Goal: Task Accomplishment & Management: Complete application form

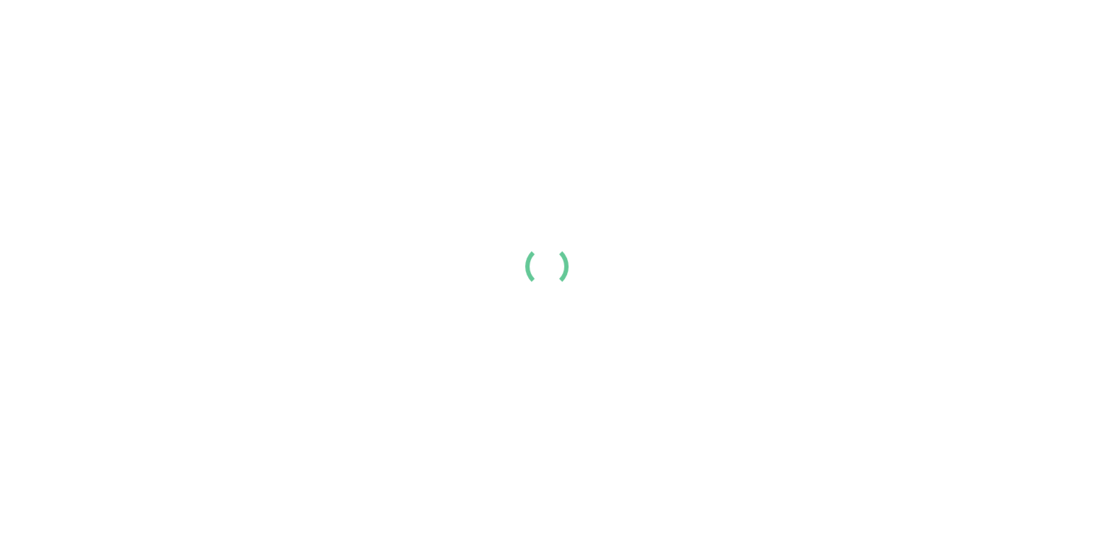
click at [887, 33] on link "Login" at bounding box center [902, 23] width 30 height 17
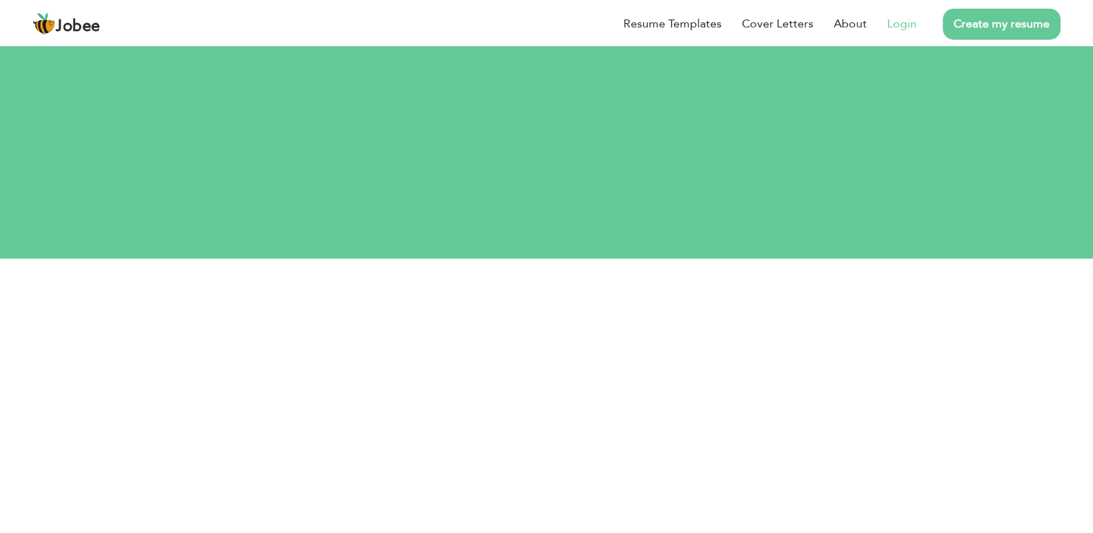
click at [901, 30] on link "Login" at bounding box center [902, 23] width 30 height 17
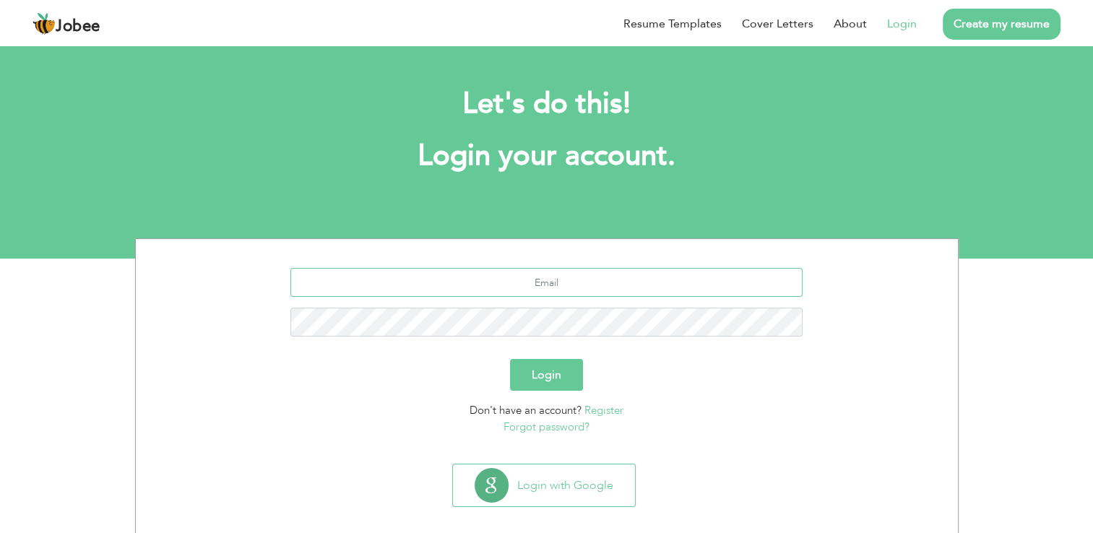
click at [579, 281] on input "text" at bounding box center [546, 282] width 512 height 29
type input "author@naveed.ai"
click at [510, 359] on button "Login" at bounding box center [546, 375] width 73 height 32
click at [549, 368] on button "Login" at bounding box center [546, 375] width 73 height 32
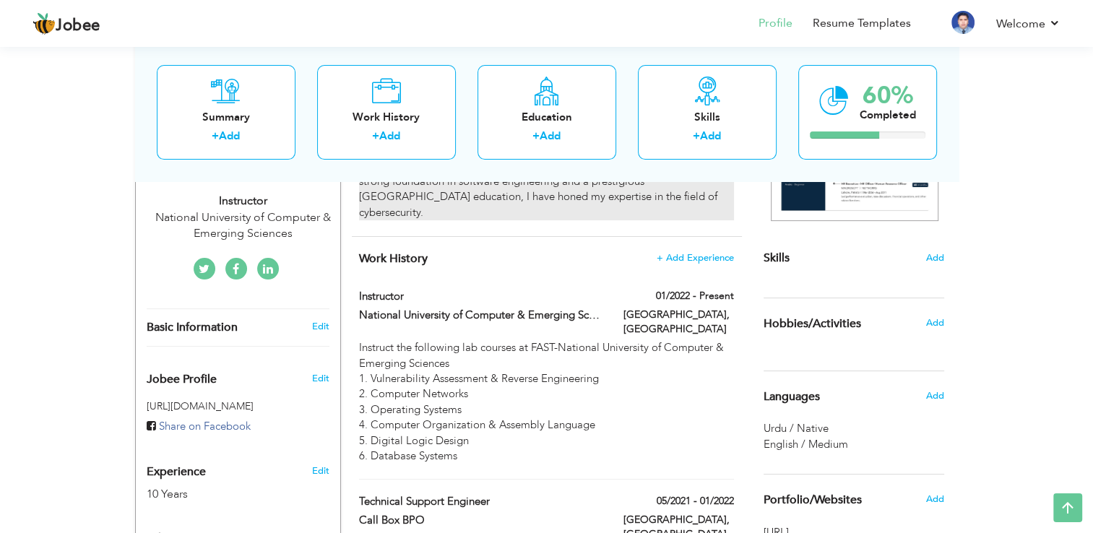
scroll to position [306, 0]
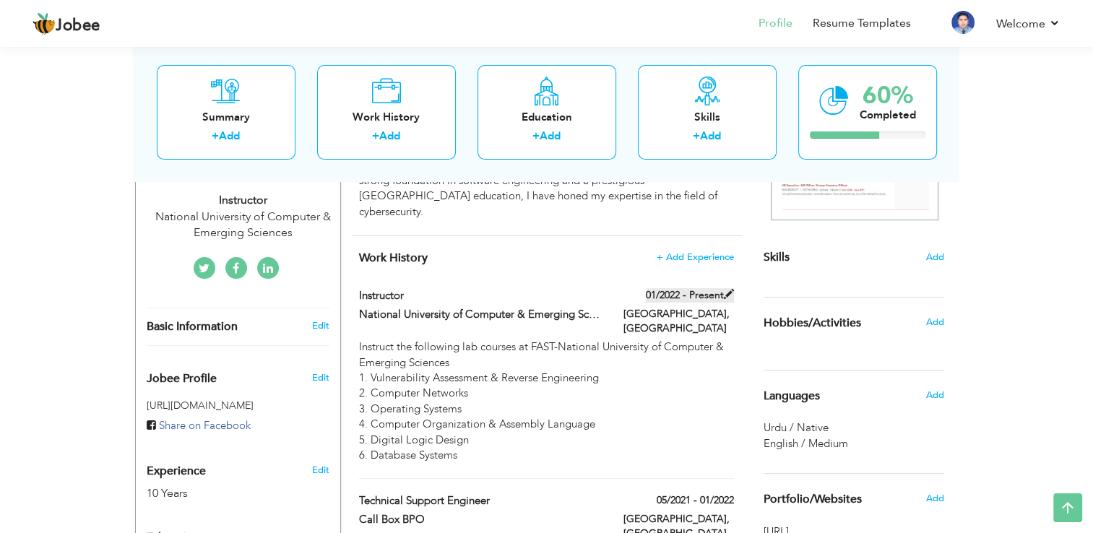
click at [724, 289] on span at bounding box center [729, 294] width 10 height 10
type input "Instructor"
type input "National University of Computer & Emerging Sciences - FAST"
type input "01/2022"
type input "Pakistan"
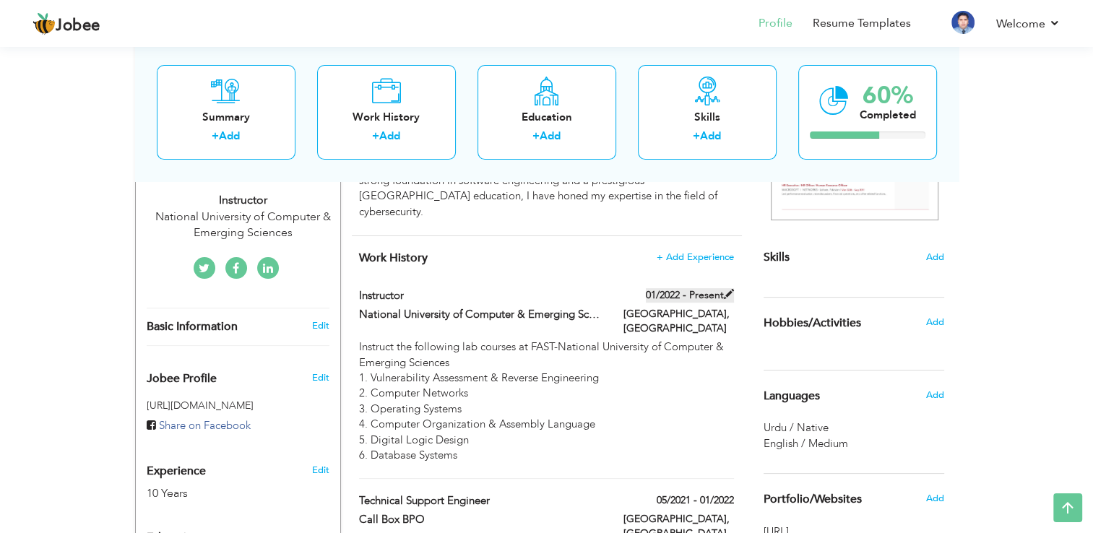
type input "Islamabad"
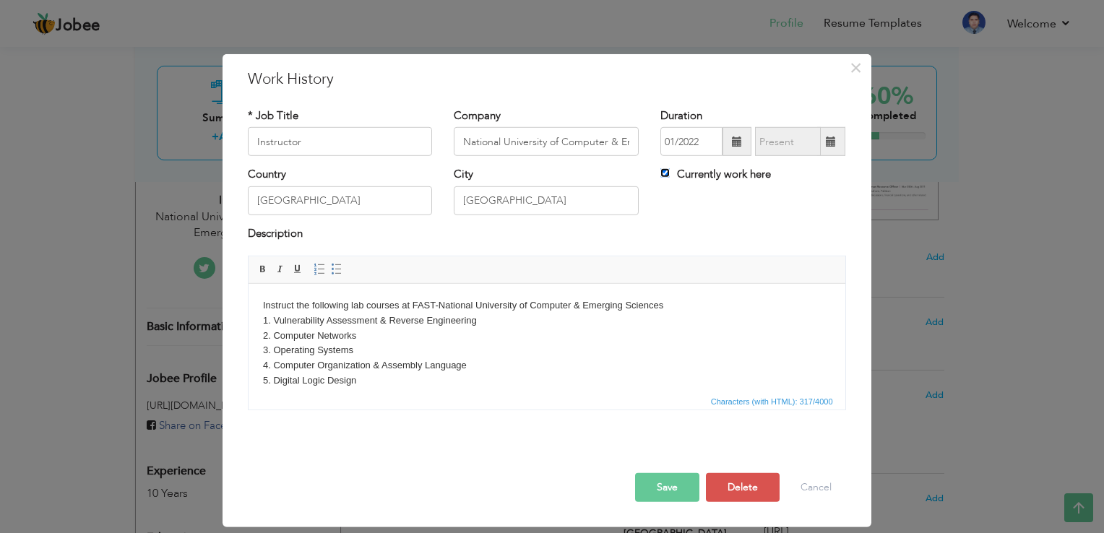
click at [665, 176] on input "Currently work here" at bounding box center [664, 172] width 9 height 9
checkbox input "false"
click at [783, 141] on input "08/2025" at bounding box center [788, 141] width 66 height 29
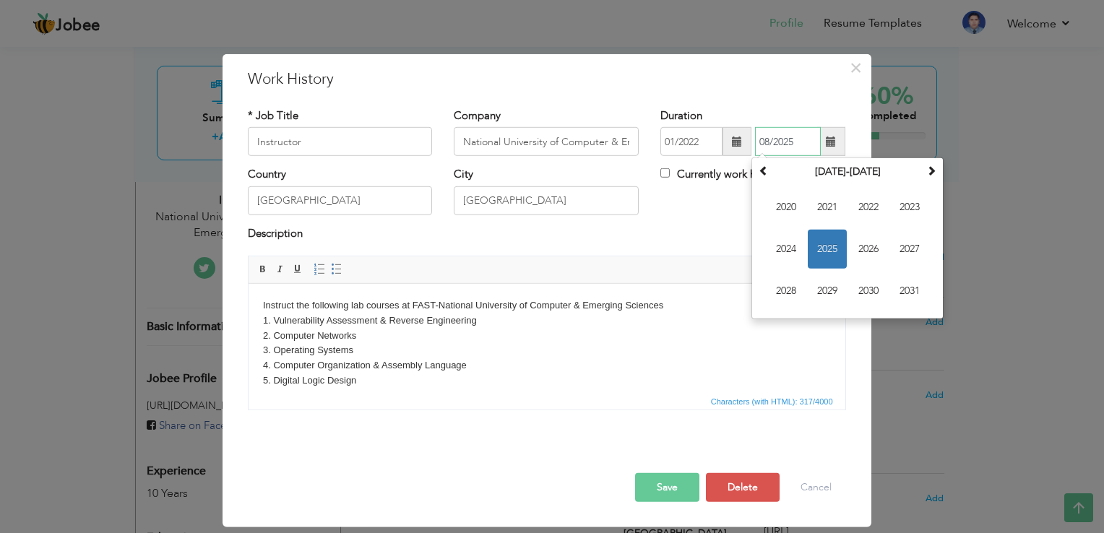
click at [820, 246] on span "2025" at bounding box center [826, 249] width 39 height 39
click at [836, 249] on span "Jun" at bounding box center [826, 249] width 39 height 39
type input "06/2025"
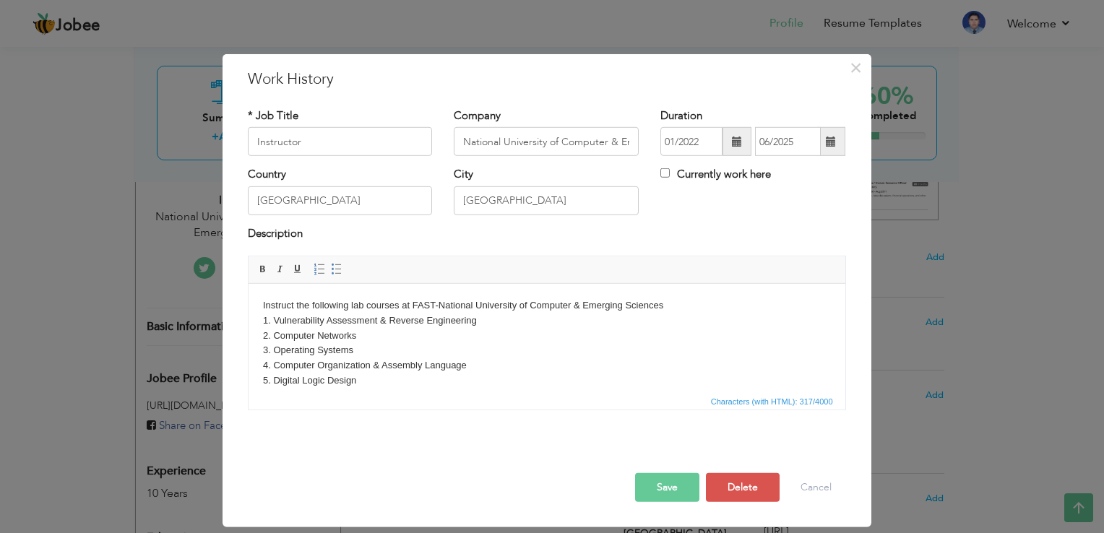
click at [675, 473] on button "Save" at bounding box center [667, 487] width 64 height 29
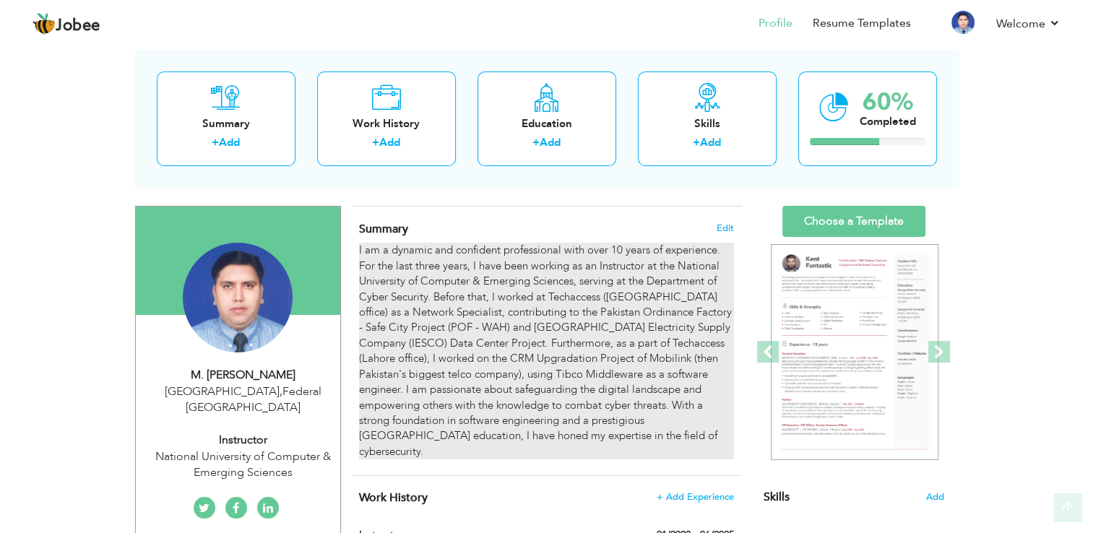
scroll to position [69, 0]
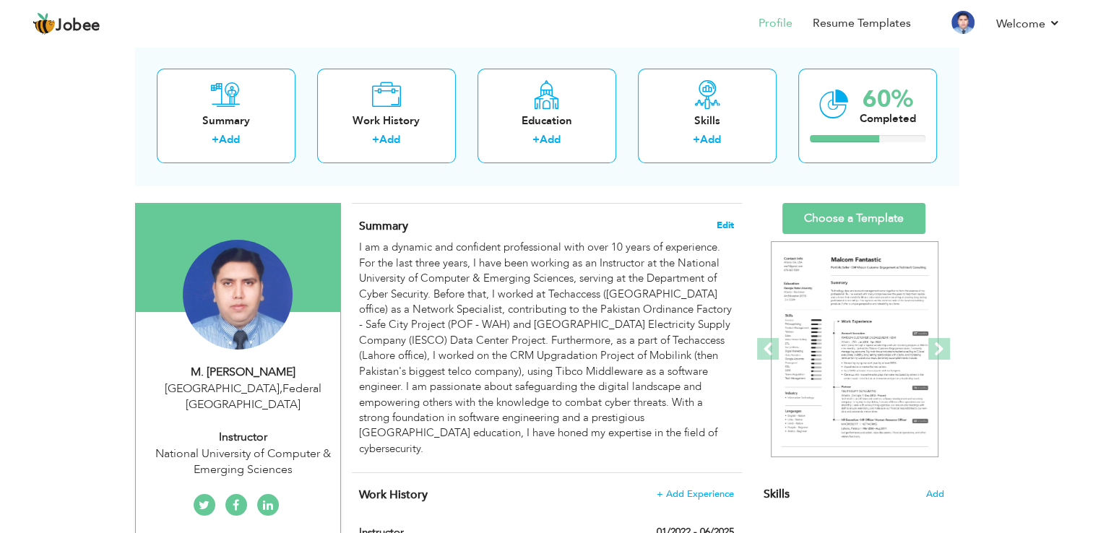
click at [722, 228] on span "Edit" at bounding box center [724, 225] width 17 height 10
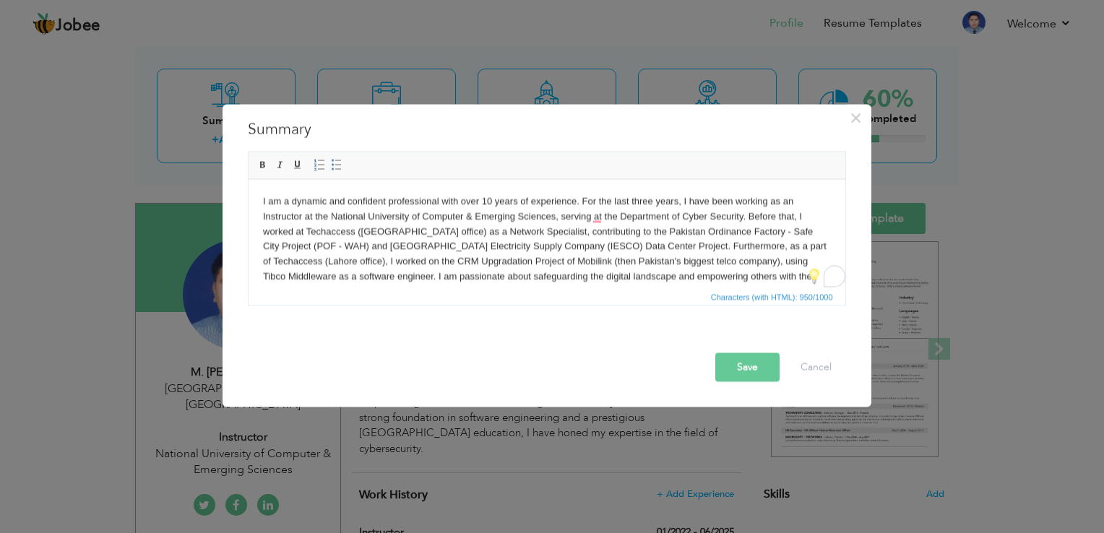
click at [581, 202] on body "I am a dynamic and confident professional with over 10 years of experience. For…" at bounding box center [546, 254] width 568 height 120
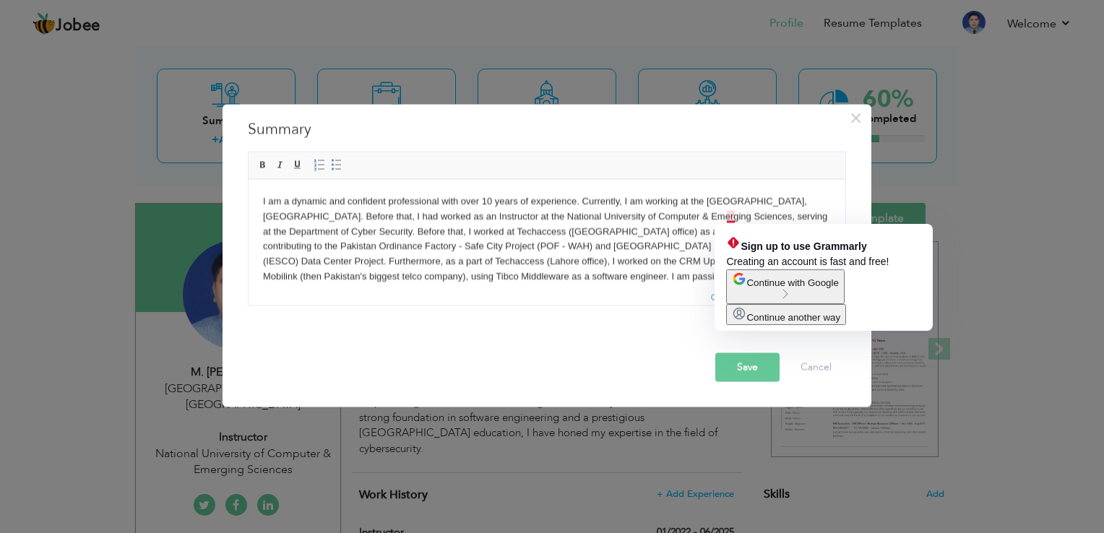
click at [733, 214] on body "I am a dynamic and confident professional with over 10 years of experience. Cur…" at bounding box center [546, 254] width 568 height 120
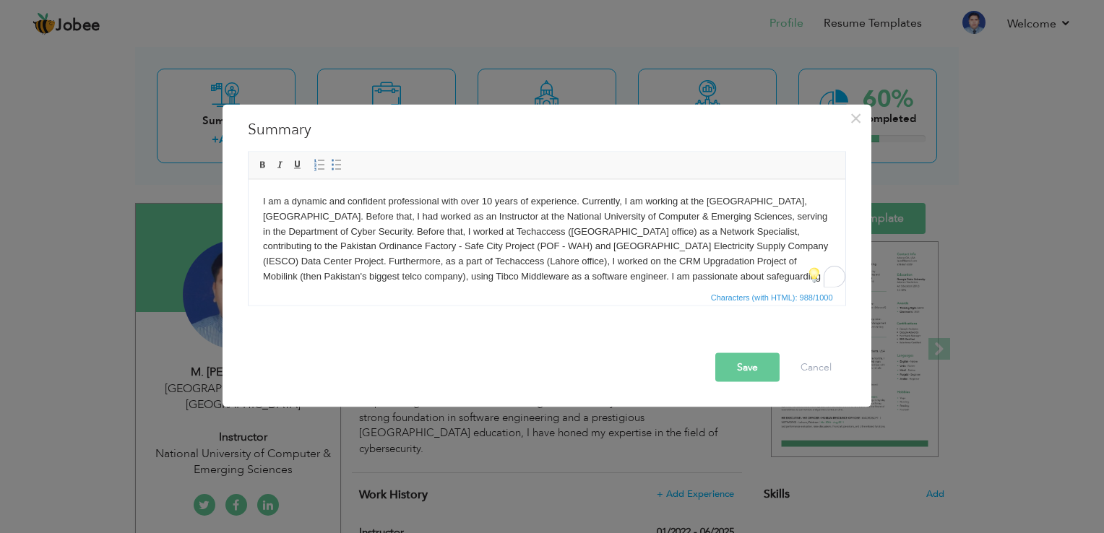
click at [681, 241] on body "I am a dynamic and confident professional with over 10 years of experience. Cur…" at bounding box center [546, 254] width 568 height 120
click at [755, 368] on button "Save" at bounding box center [747, 367] width 64 height 29
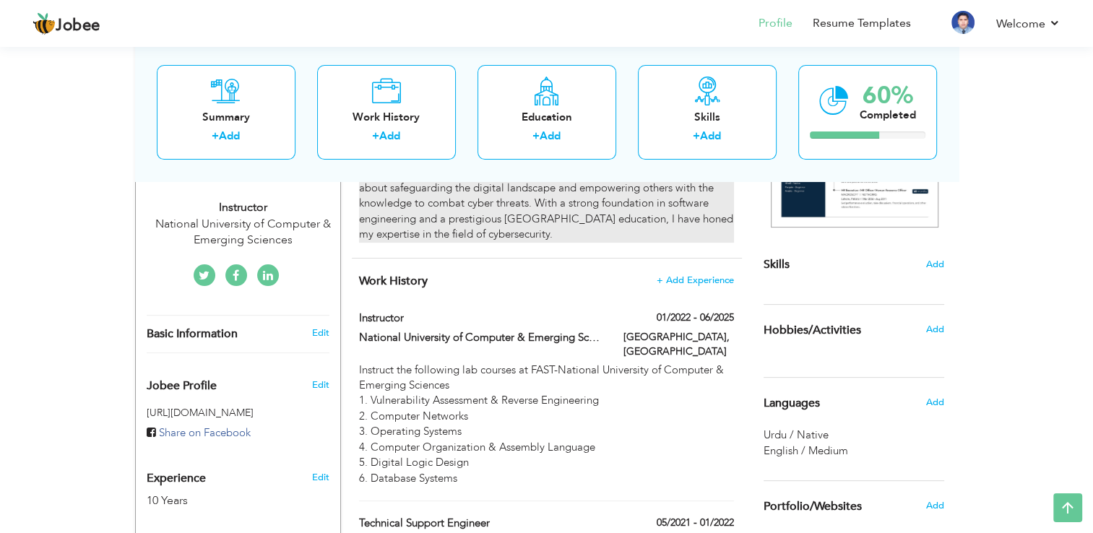
scroll to position [300, 0]
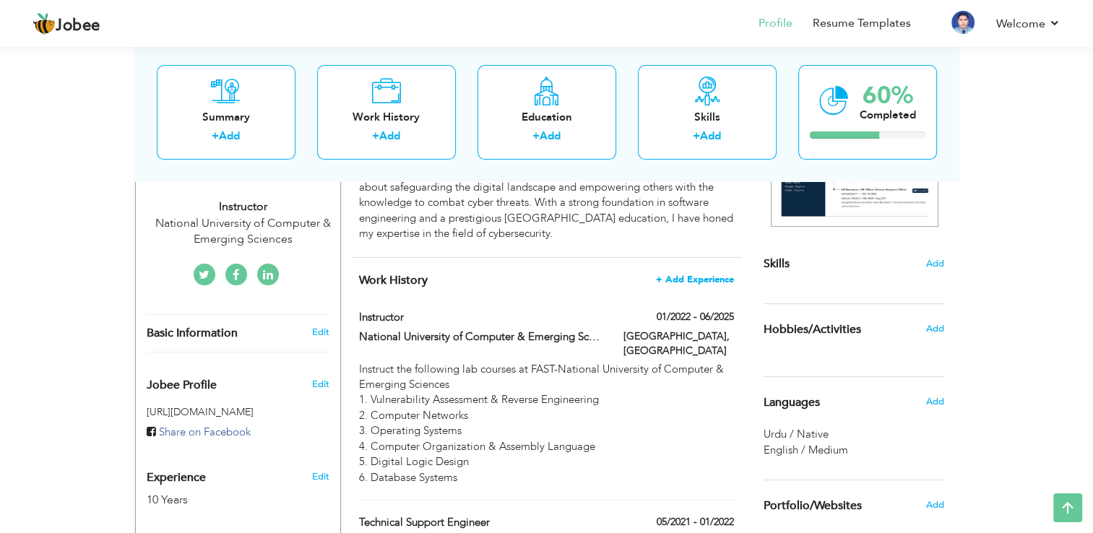
click at [711, 274] on span "+ Add Experience" at bounding box center [695, 279] width 78 height 10
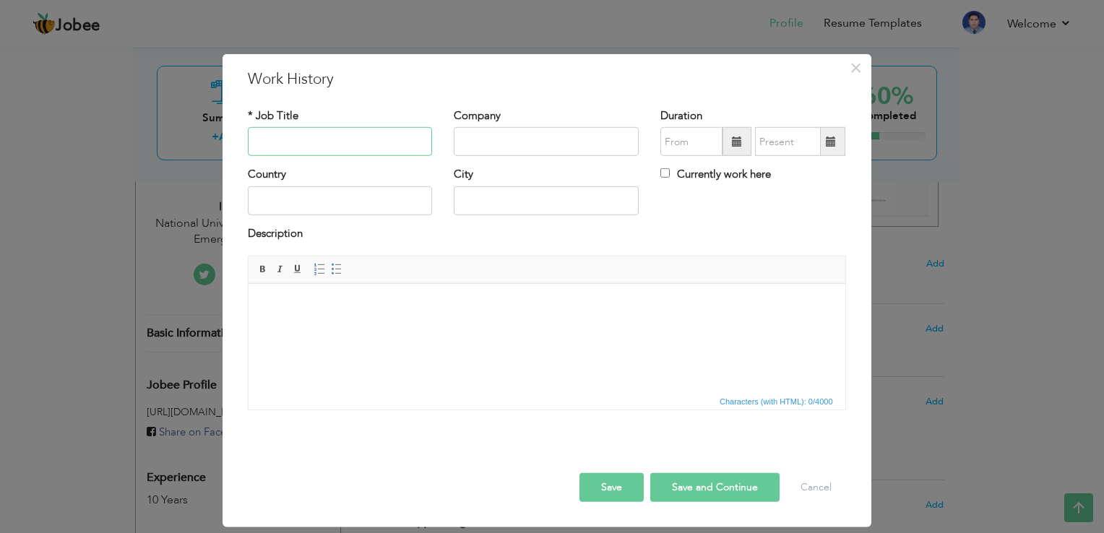
click at [293, 137] on input "text" at bounding box center [340, 141] width 185 height 29
type input "Lecturer"
type input "Air University"
click at [485, 203] on input "text" at bounding box center [546, 200] width 185 height 29
type input "Islamabad"
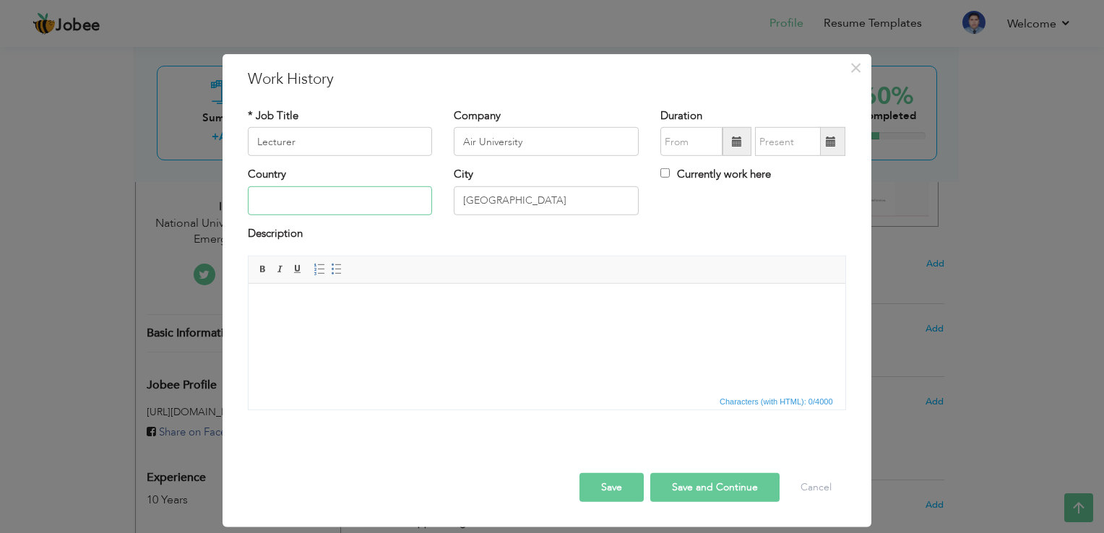
type input "Pakistan"
click at [667, 170] on input "Currently work here" at bounding box center [664, 172] width 9 height 9
checkbox input "true"
type input "08/2025"
click at [694, 150] on input "08/2025" at bounding box center [691, 141] width 62 height 29
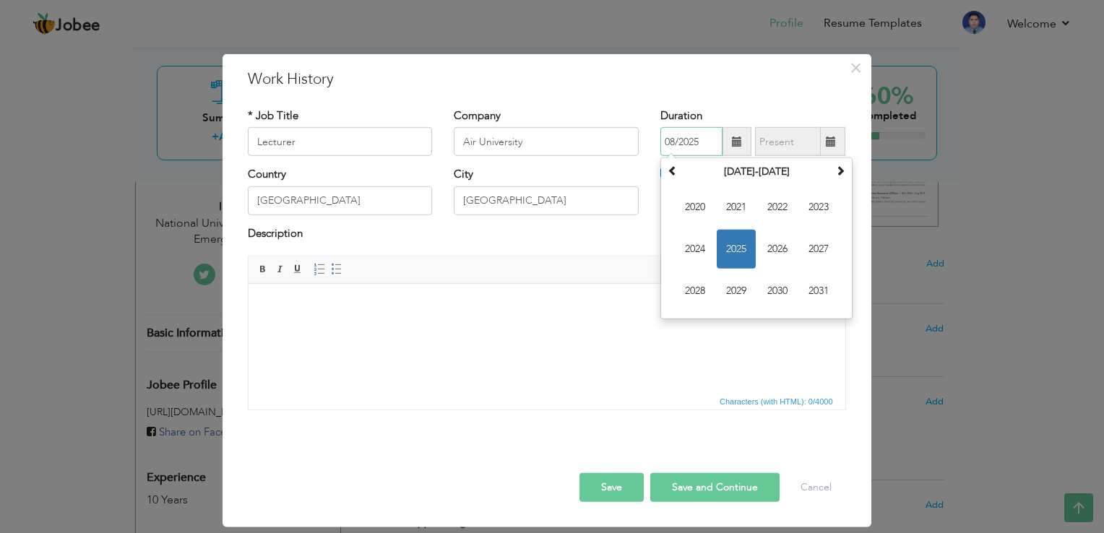
click at [732, 230] on span "2025" at bounding box center [735, 249] width 39 height 39
click at [815, 236] on span "Aug" at bounding box center [818, 249] width 39 height 39
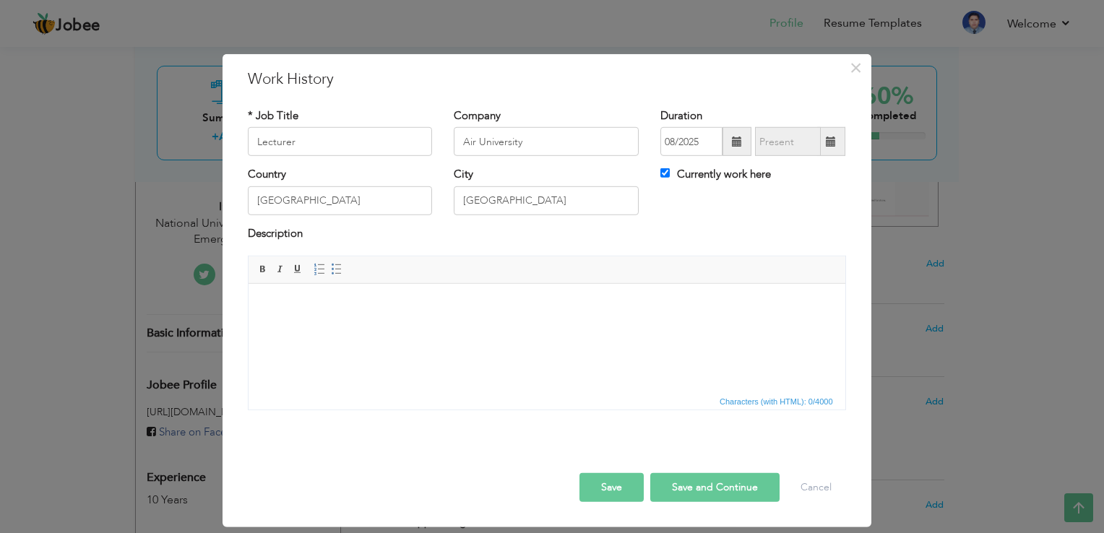
click at [389, 323] on html at bounding box center [546, 306] width 597 height 44
click at [620, 480] on button "Save" at bounding box center [611, 487] width 64 height 29
click at [563, 426] on div "* Job Title Lecturer Company Air University Duration 08/2025" at bounding box center [547, 265] width 620 height 334
click at [629, 483] on button "Save" at bounding box center [611, 487] width 64 height 29
click at [620, 295] on html "Lecturer - Software Engineering" at bounding box center [546, 306] width 597 height 44
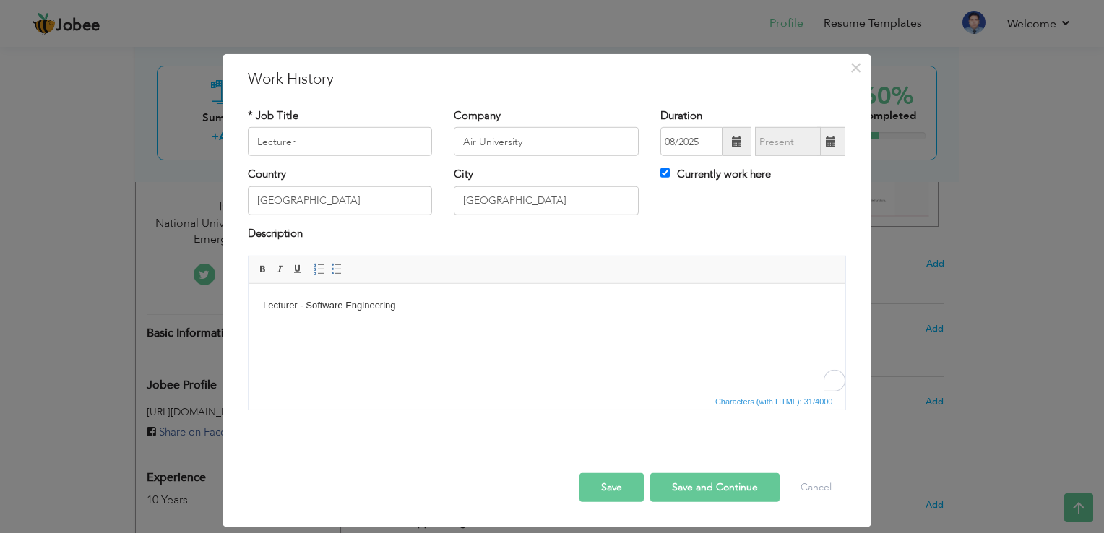
click at [703, 493] on button "Save and Continue" at bounding box center [714, 487] width 129 height 29
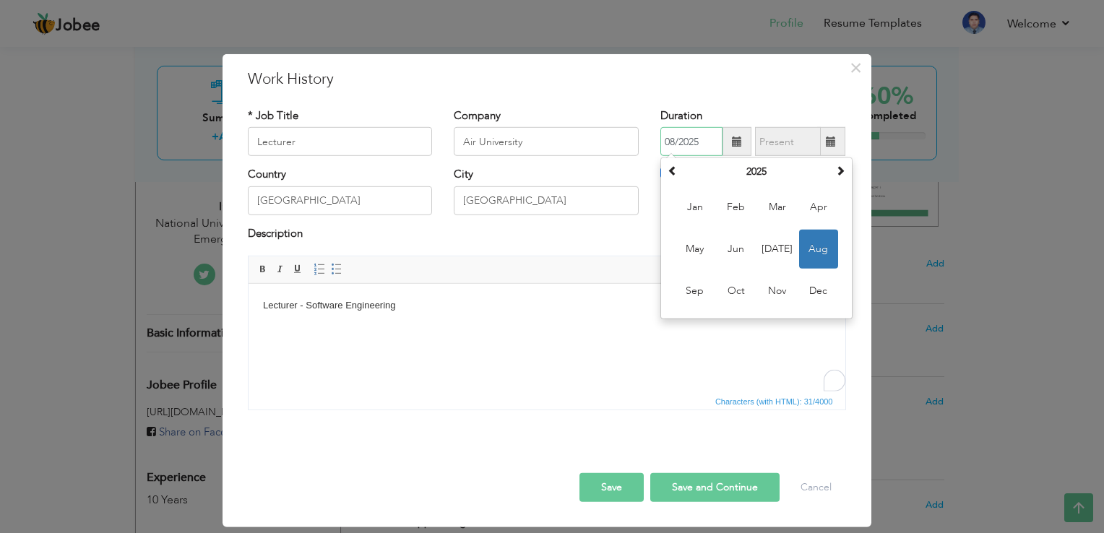
click at [826, 252] on span "Aug" at bounding box center [818, 249] width 39 height 39
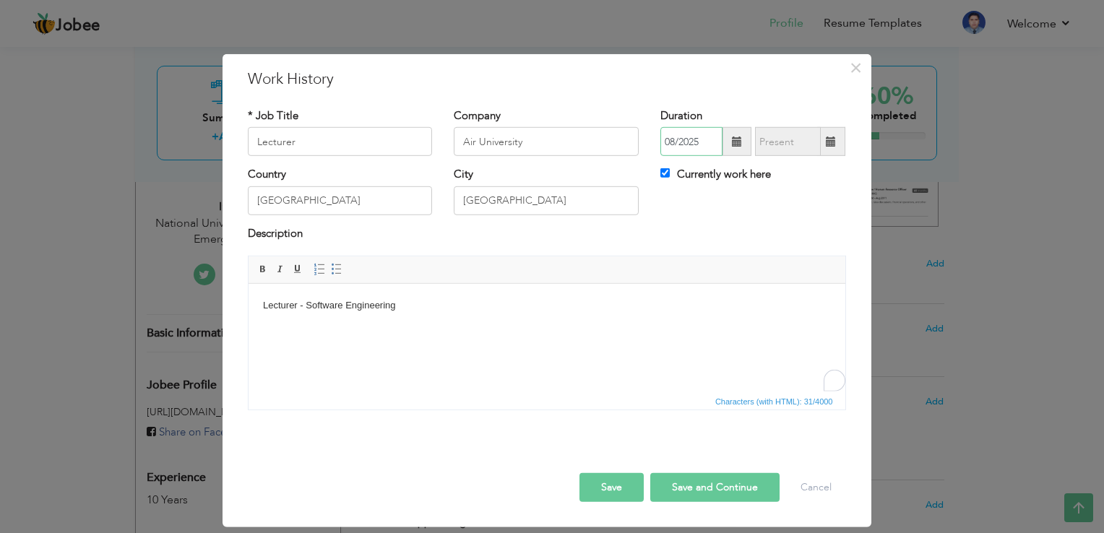
click at [707, 138] on input "08/2025" at bounding box center [691, 141] width 62 height 29
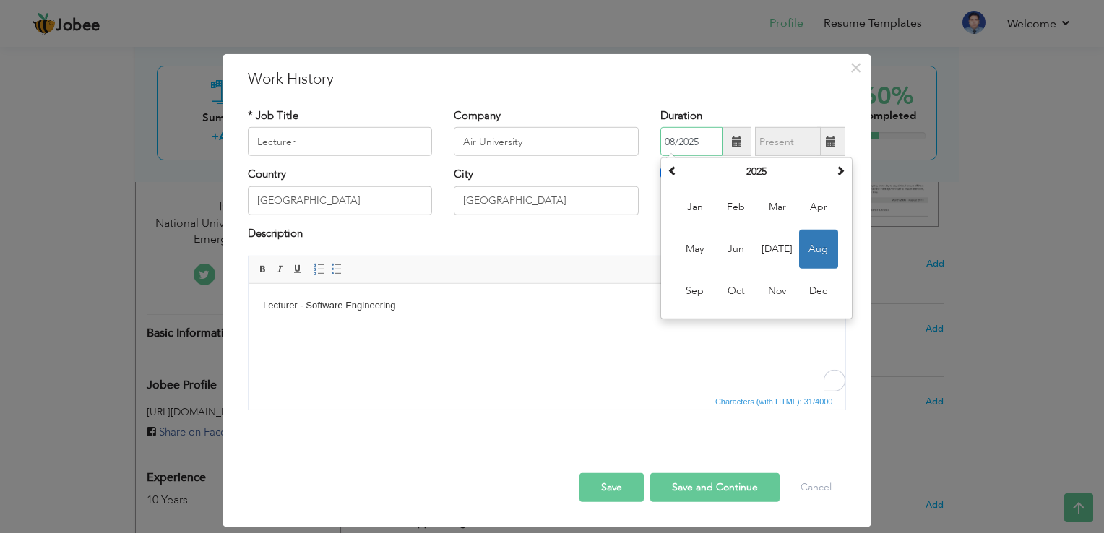
click at [812, 243] on span "Aug" at bounding box center [818, 249] width 39 height 39
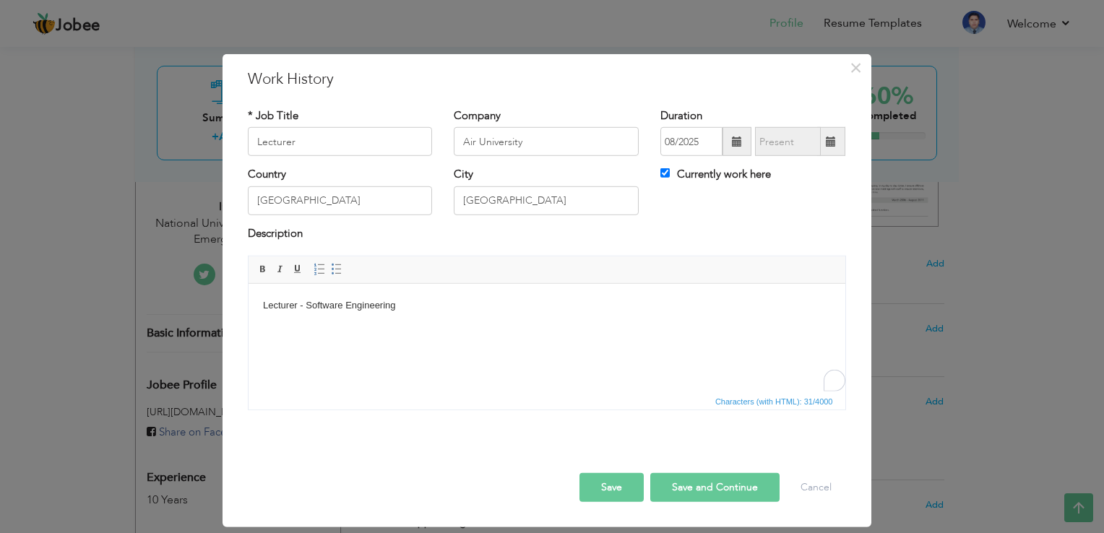
click at [735, 143] on span at bounding box center [737, 142] width 10 height 10
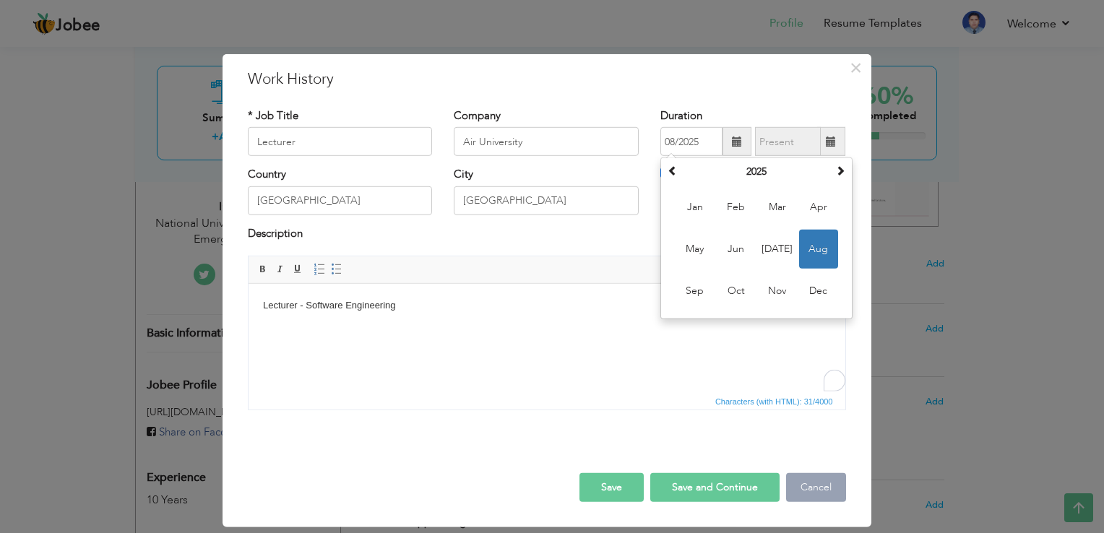
click at [809, 484] on button "Cancel" at bounding box center [816, 487] width 60 height 29
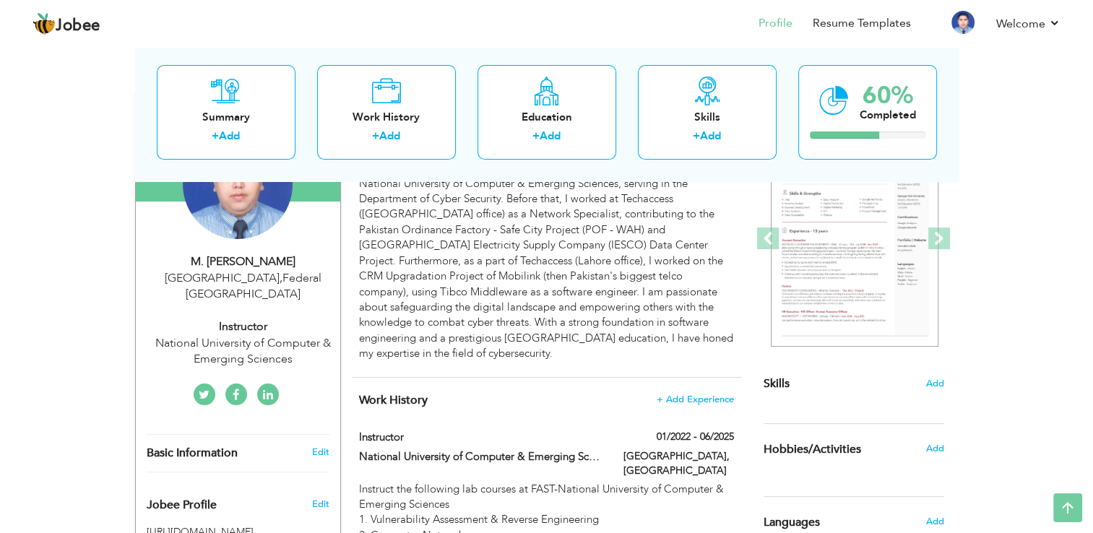
scroll to position [0, 0]
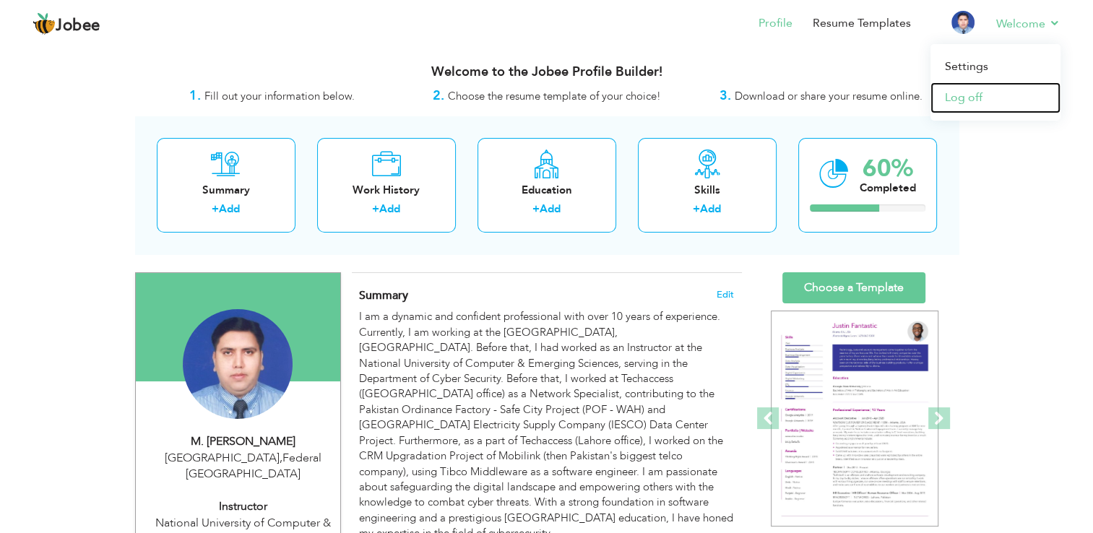
click at [974, 98] on link "Log off" at bounding box center [995, 97] width 130 height 31
